Goal: Task Accomplishment & Management: Complete application form

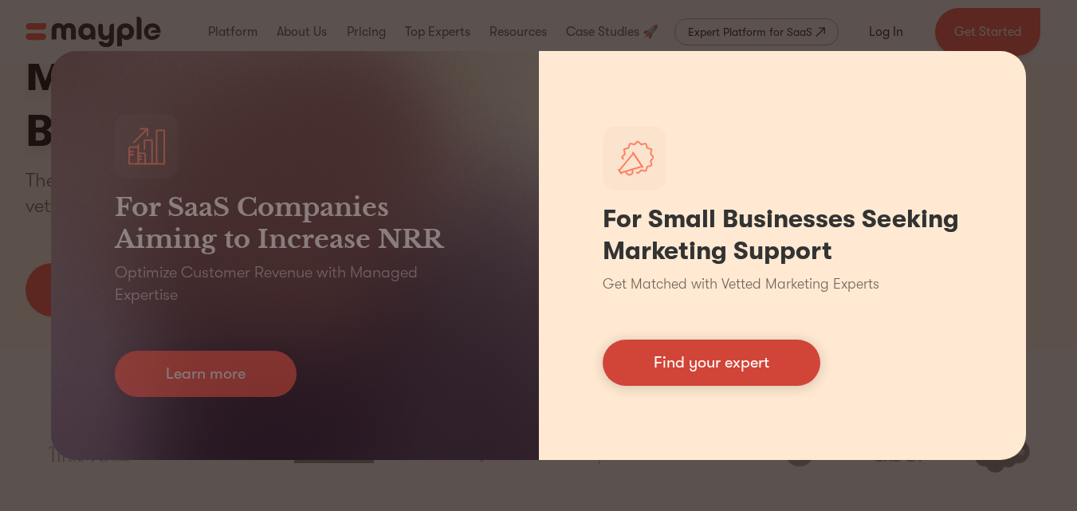
scroll to position [159, 0]
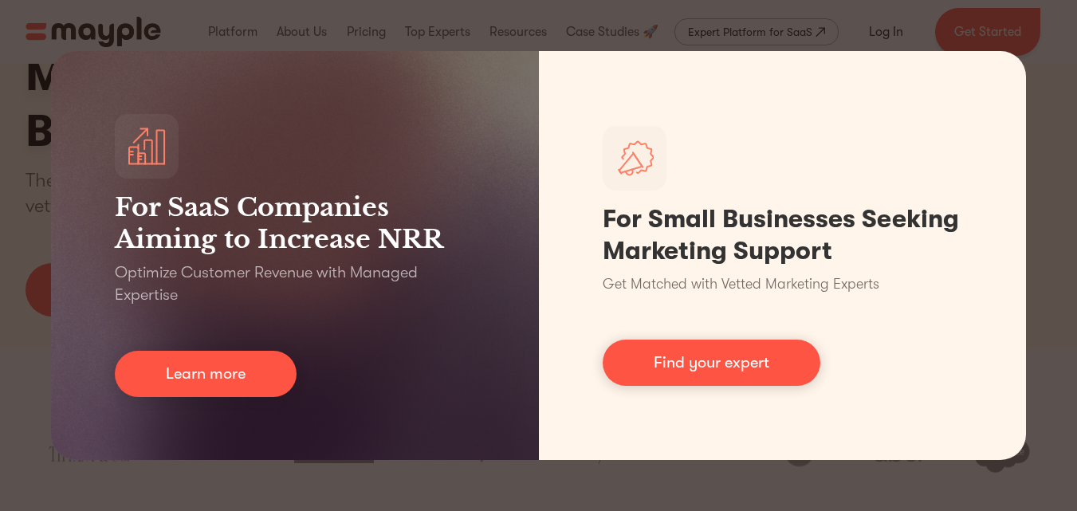
click at [604, 41] on div "For SaaS Companies Aiming to Increase NRR Optimize Customer Revenue with Manage…" at bounding box center [538, 255] width 1077 height 511
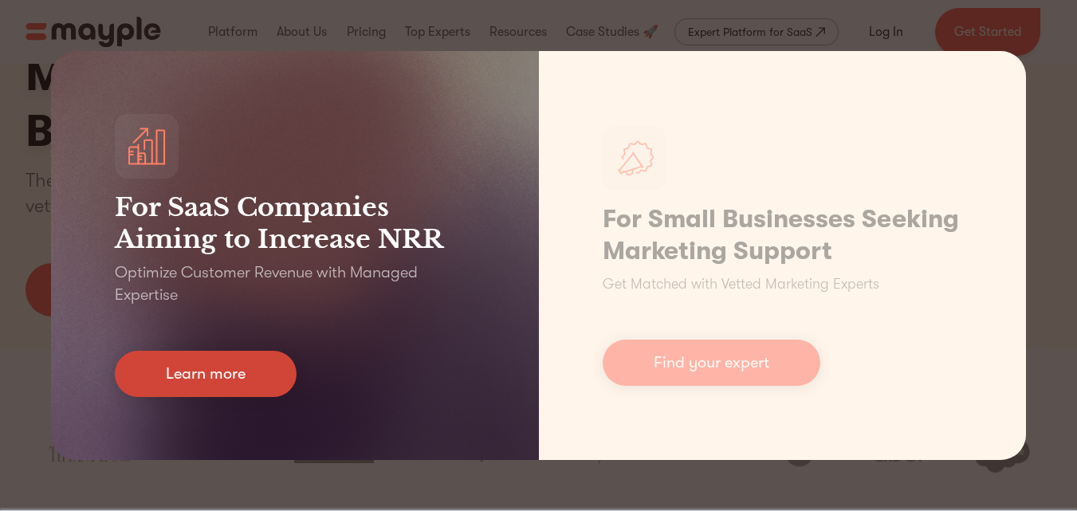
click at [227, 369] on link "Learn more" at bounding box center [206, 374] width 182 height 46
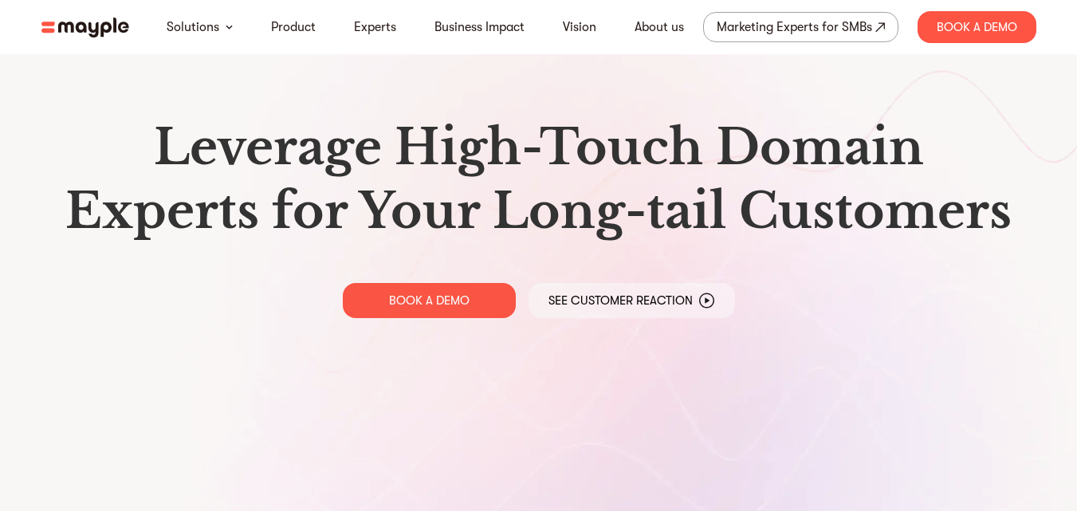
click at [88, 30] on img at bounding box center [85, 28] width 88 height 20
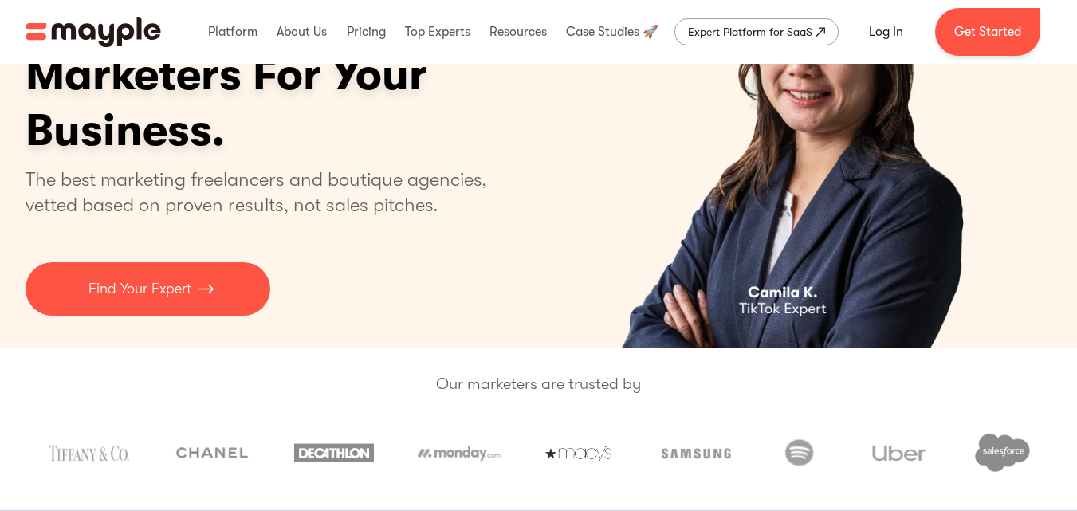
scroll to position [159, 0]
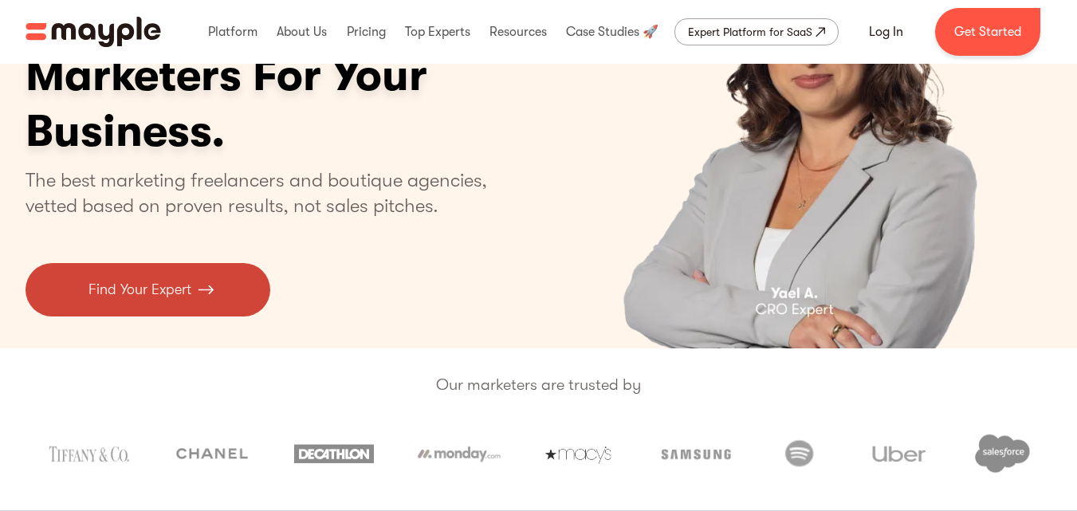
click at [145, 299] on p "Find Your Expert" at bounding box center [139, 290] width 103 height 22
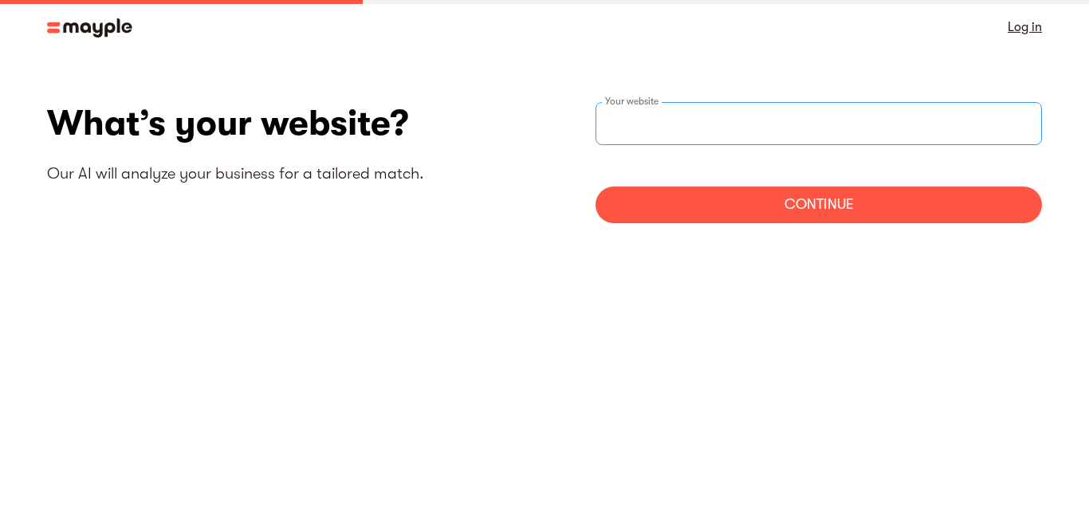
click at [686, 131] on input "websiteStep" at bounding box center [819, 123] width 446 height 43
click at [684, 201] on div "Continue" at bounding box center [819, 205] width 446 height 37
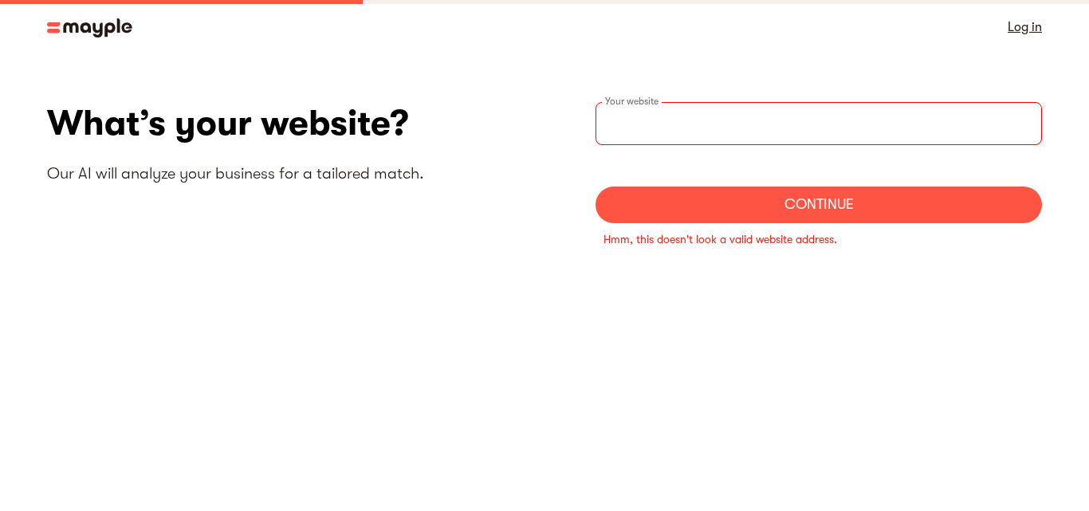
click at [651, 129] on input "websiteStep" at bounding box center [819, 123] width 446 height 43
type input "twww"
click at [682, 217] on div "Continue" at bounding box center [819, 205] width 446 height 37
click at [682, 209] on div "Continue" at bounding box center [819, 205] width 446 height 37
click at [708, 209] on div "Continue" at bounding box center [819, 205] width 446 height 37
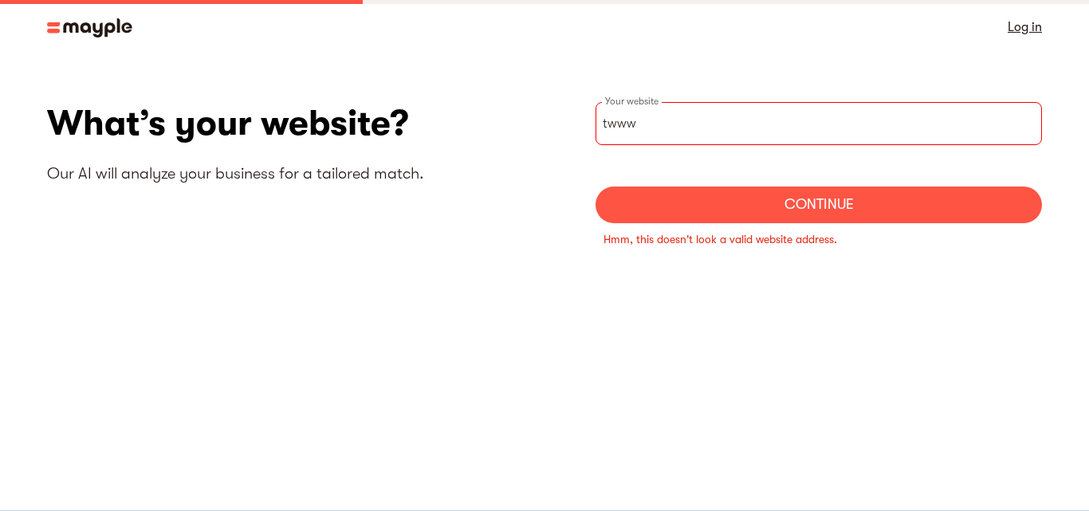
click at [672, 116] on input "twww" at bounding box center [819, 123] width 446 height 43
drag, startPoint x: 539, startPoint y: 109, endPoint x: 520, endPoint y: 110, distance: 19.2
click at [520, 110] on div "What’s your website? Our AI will analyze your business for a tailored match. tw…" at bounding box center [544, 184] width 995 height 165
drag, startPoint x: 728, startPoint y: 109, endPoint x: 643, endPoint y: 119, distance: 85.8
click at [643, 119] on input "twww" at bounding box center [819, 123] width 446 height 43
